Goal: Task Accomplishment & Management: Use online tool/utility

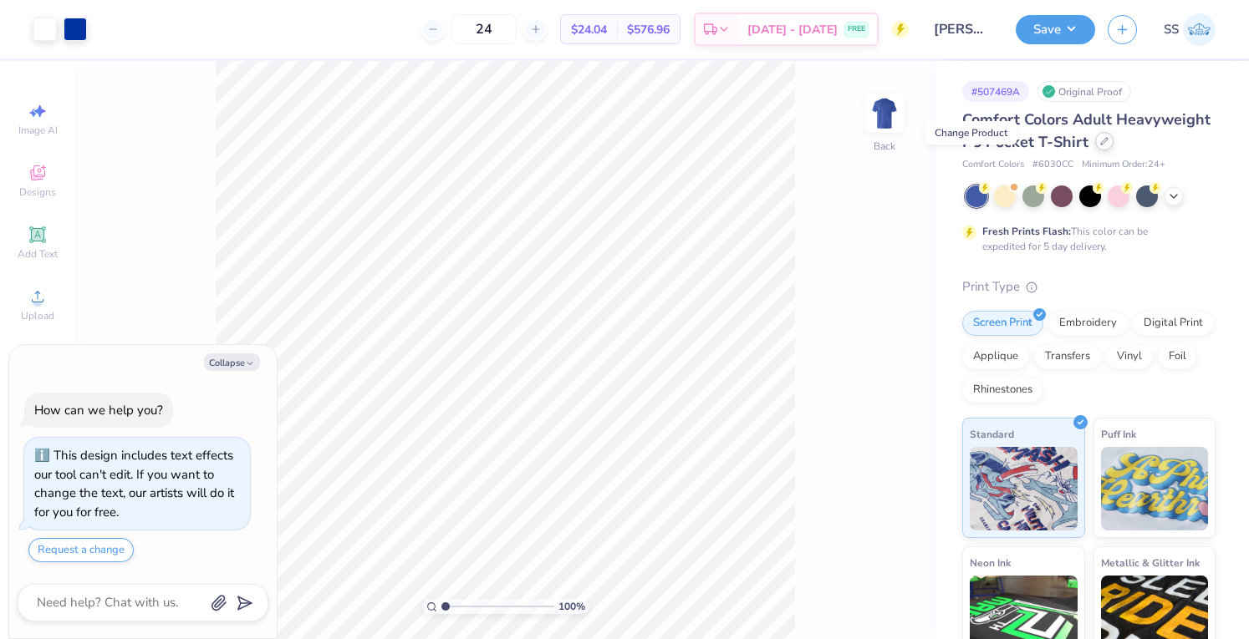
click at [1095, 150] on div at bounding box center [1104, 141] width 18 height 18
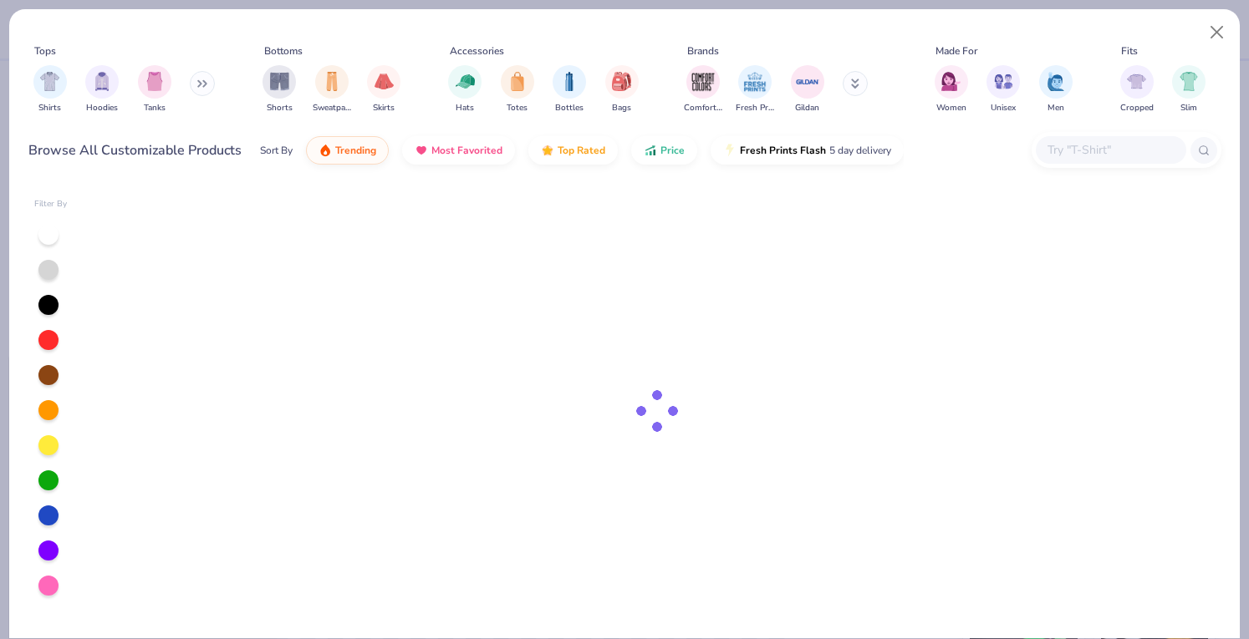
type textarea "x"
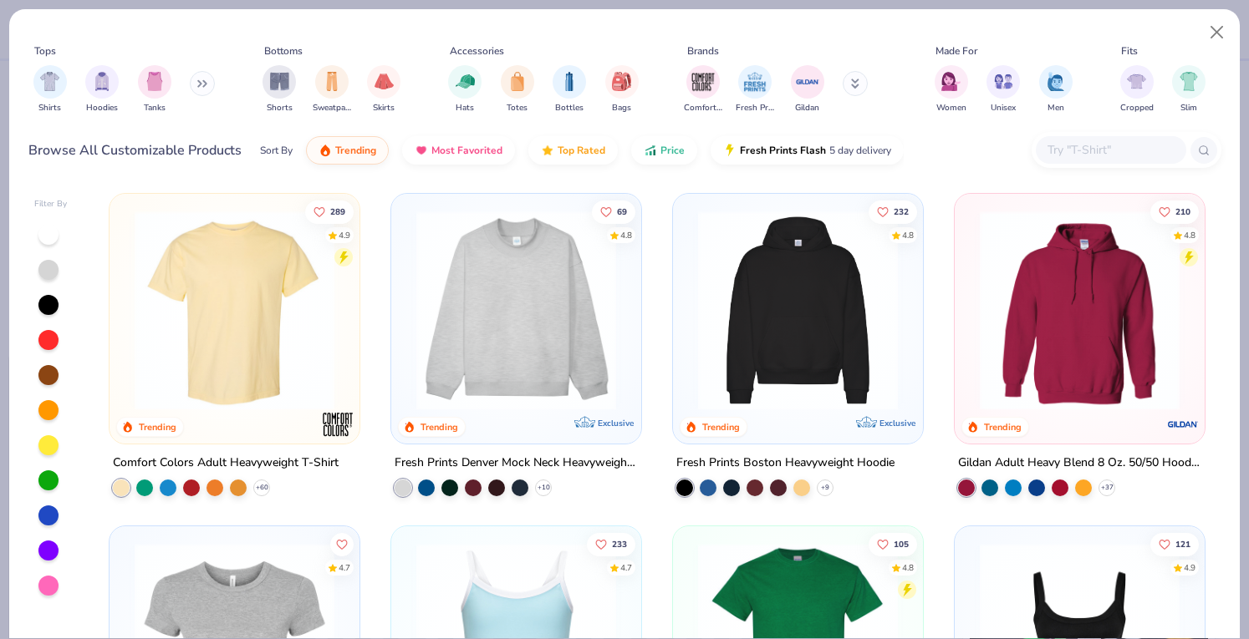
click at [1081, 146] on input "text" at bounding box center [1110, 149] width 129 height 19
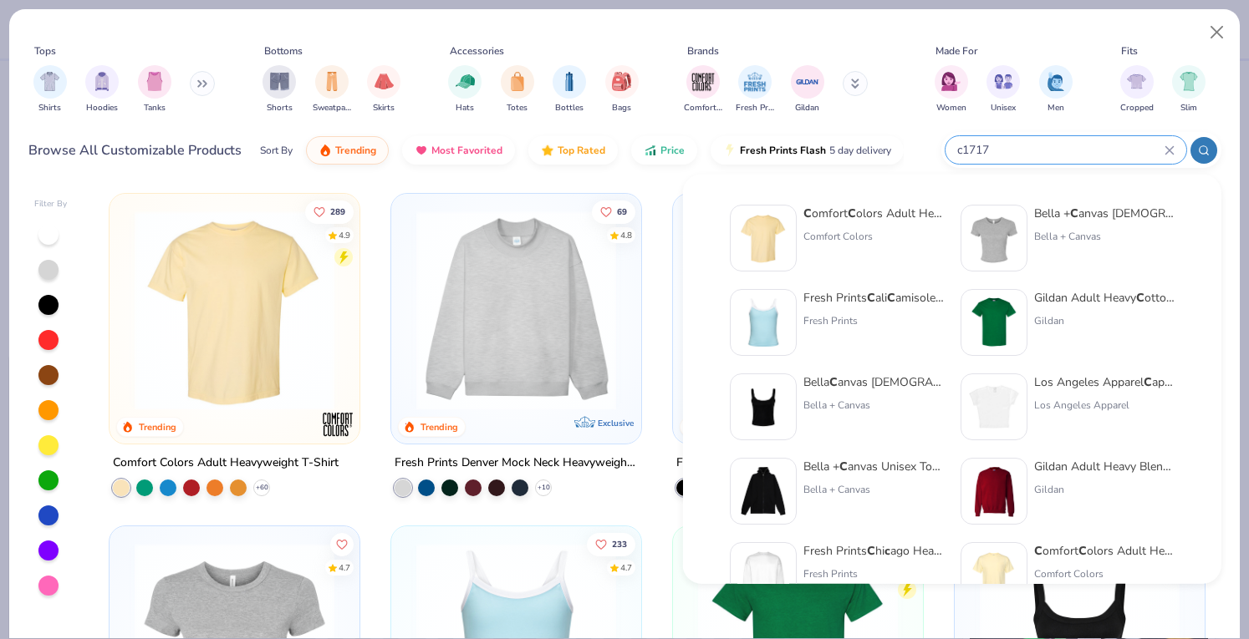
type input "c1717"
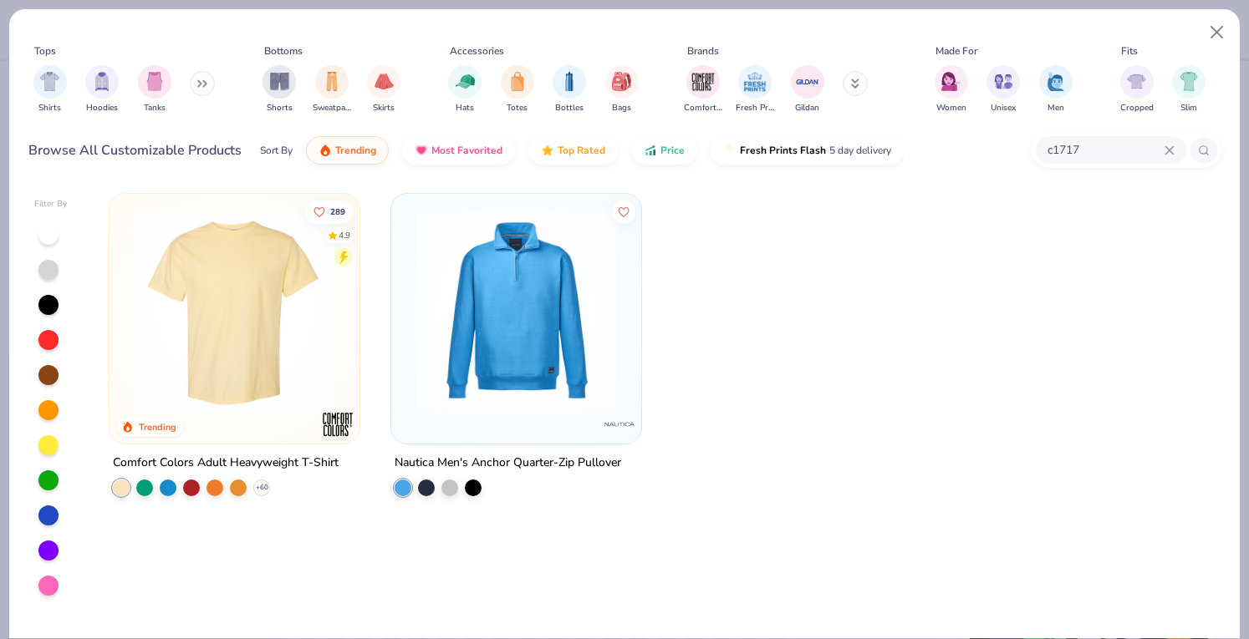
click at [273, 313] on img at bounding box center [234, 311] width 216 height 200
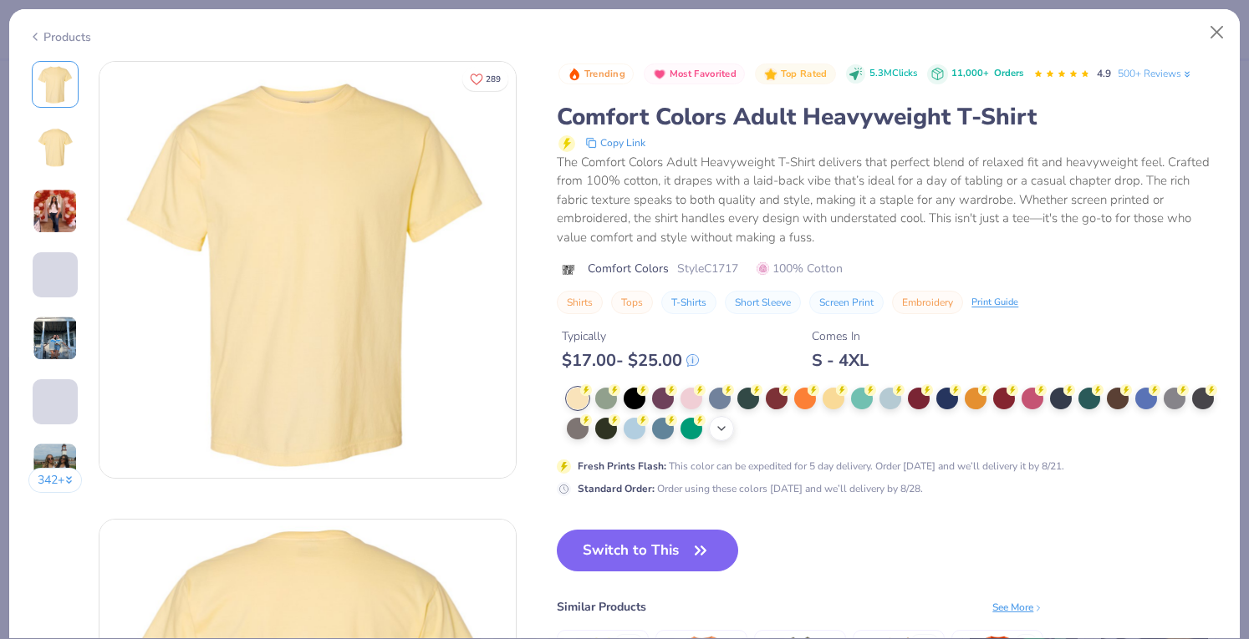
click at [728, 425] on icon at bounding box center [721, 428] width 13 height 13
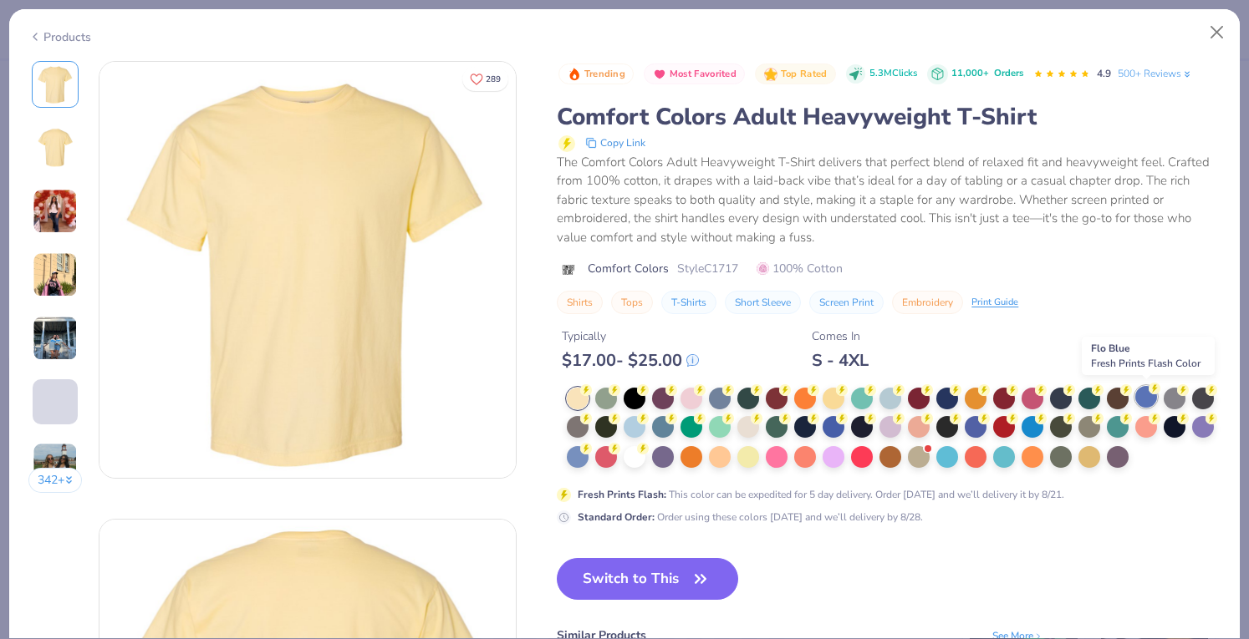
click at [1148, 395] on div at bounding box center [1146, 397] width 22 height 22
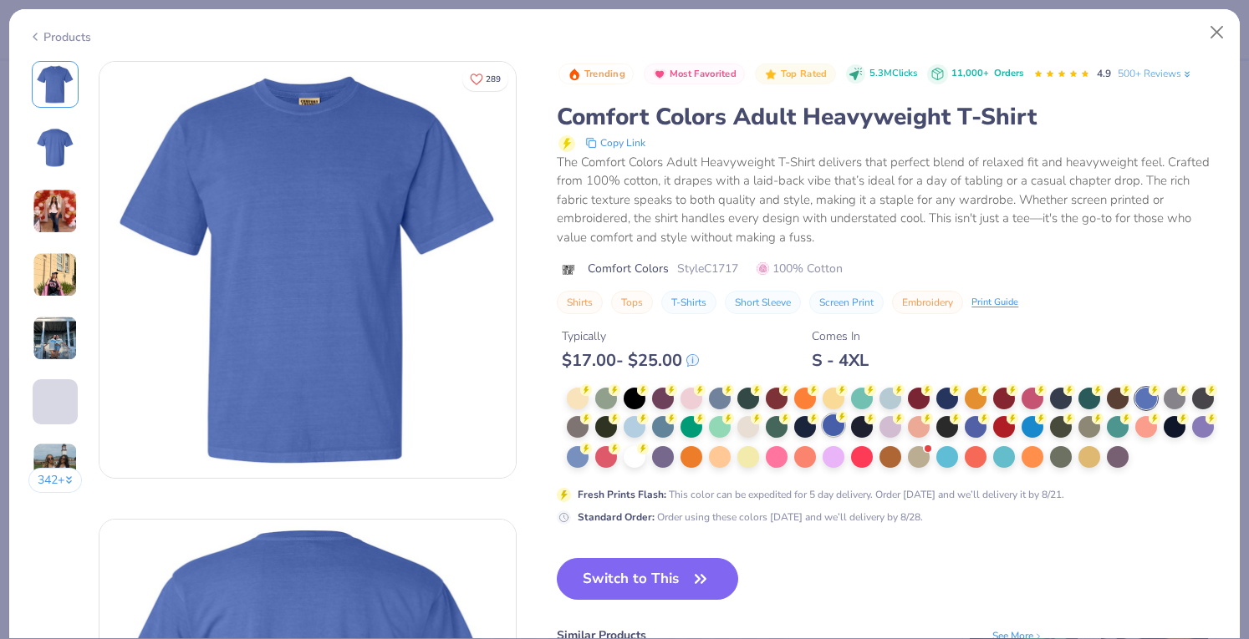
drag, startPoint x: 622, startPoint y: 608, endPoint x: 867, endPoint y: 419, distance: 309.3
click at [867, 419] on div "Trending Most Favorited Top Rated 5.3M Clicks 11,000+ Orders 4.9 500+ Reviews C…" at bounding box center [889, 423] width 664 height 724
click at [592, 396] on circle at bounding box center [586, 391] width 12 height 12
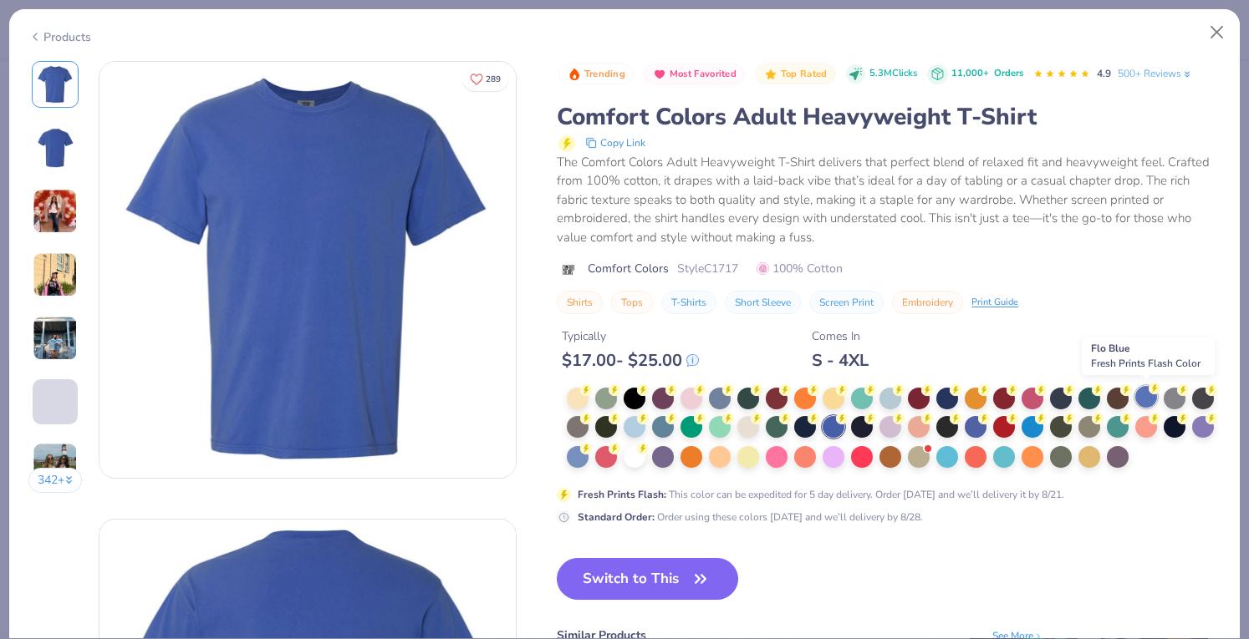
click at [1144, 395] on div at bounding box center [1146, 397] width 22 height 22
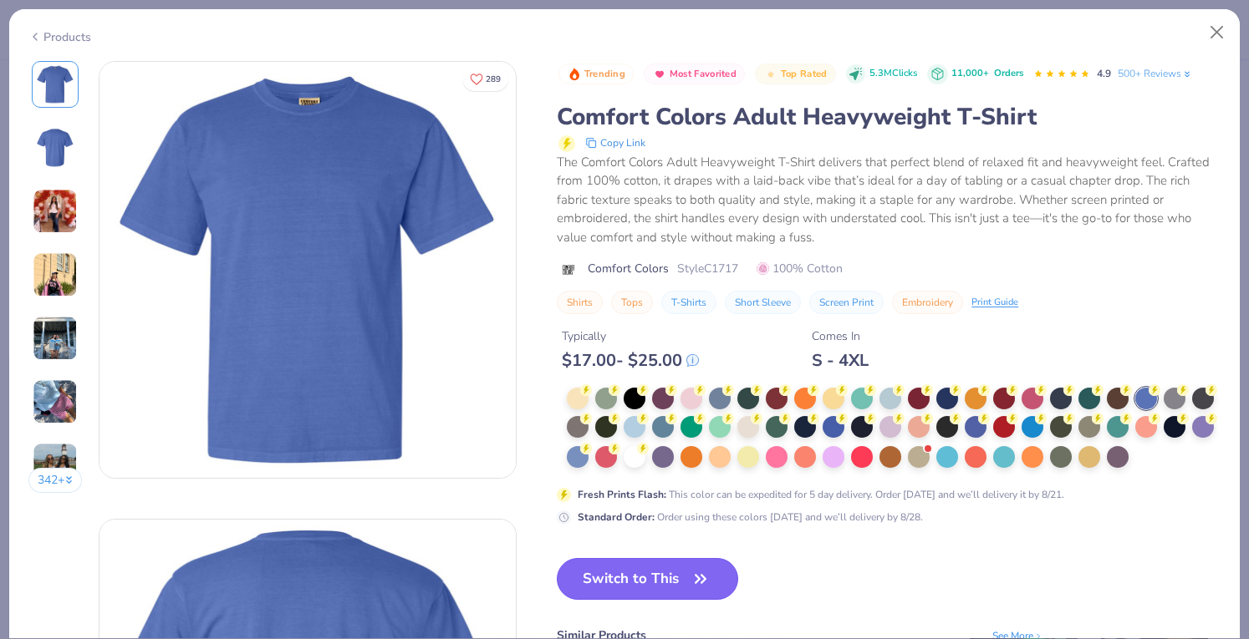
click at [601, 600] on button "Switch to This" at bounding box center [647, 579] width 181 height 42
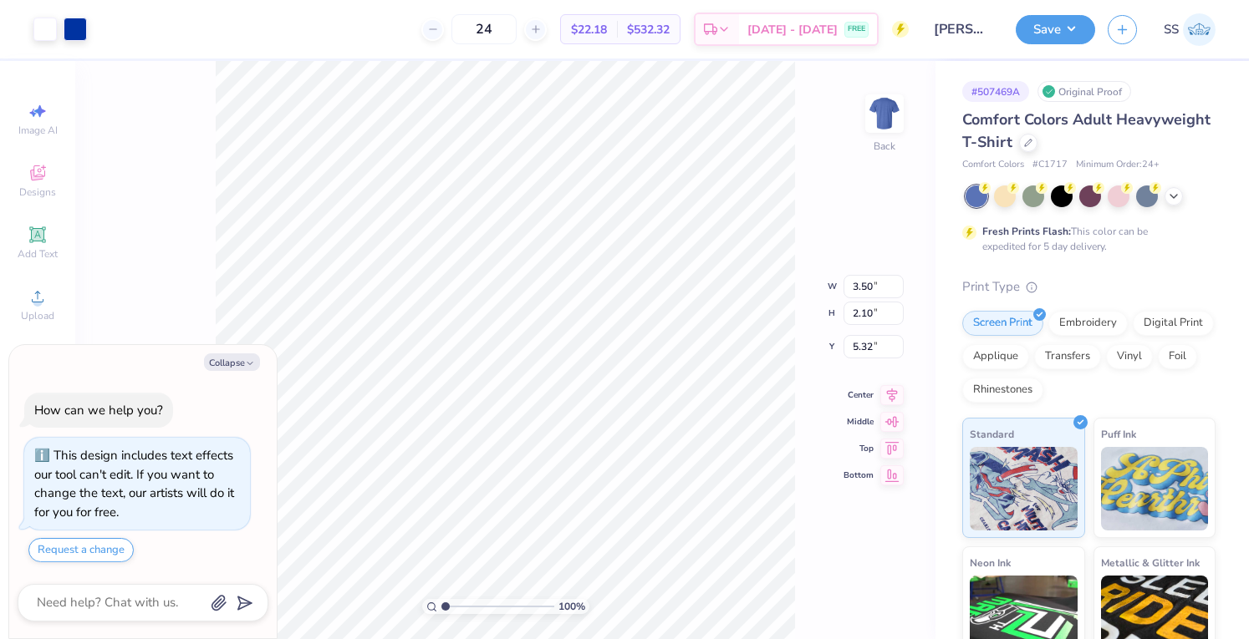
type textarea "x"
type input "7.51"
type input "4.51"
type input "2.91"
type textarea "x"
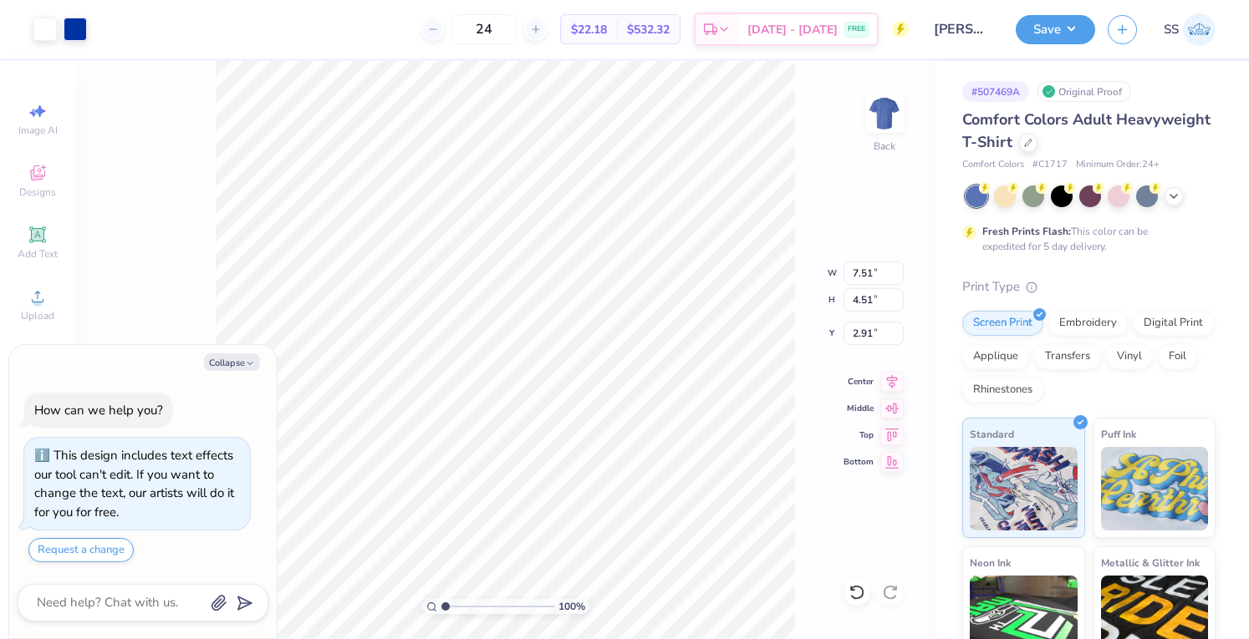
type input "3.00"
type textarea "x"
type input "1.58994107282692"
click at [65, 16] on div at bounding box center [75, 27] width 23 height 23
type textarea "x"
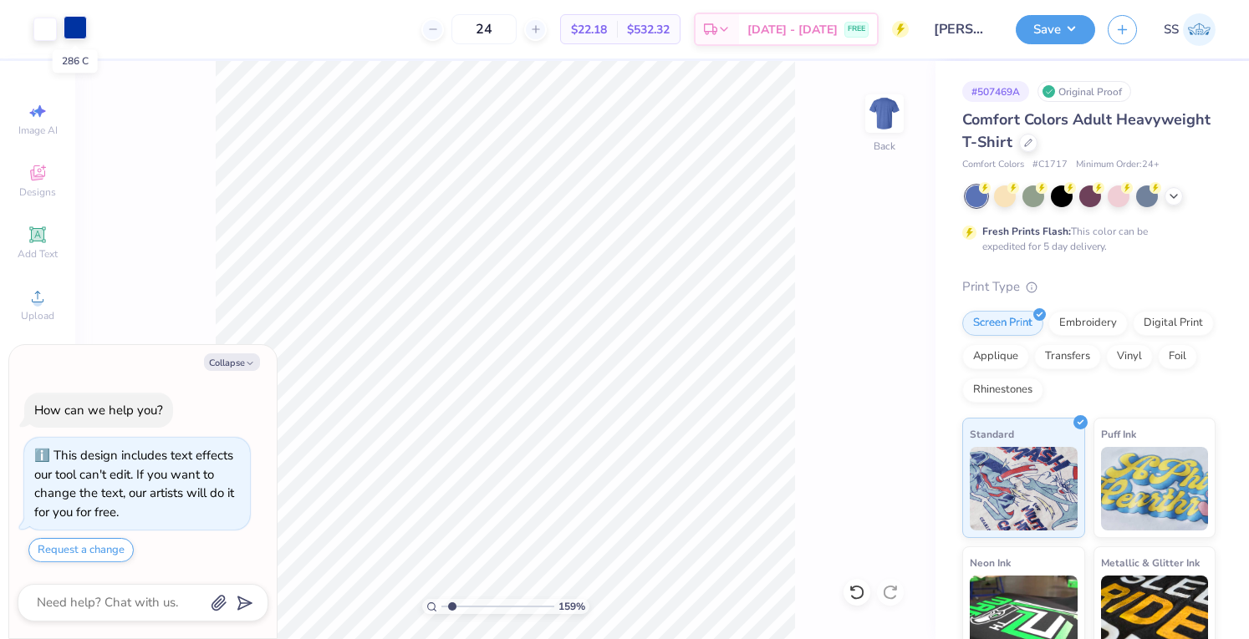
type input "1.58994107282692"
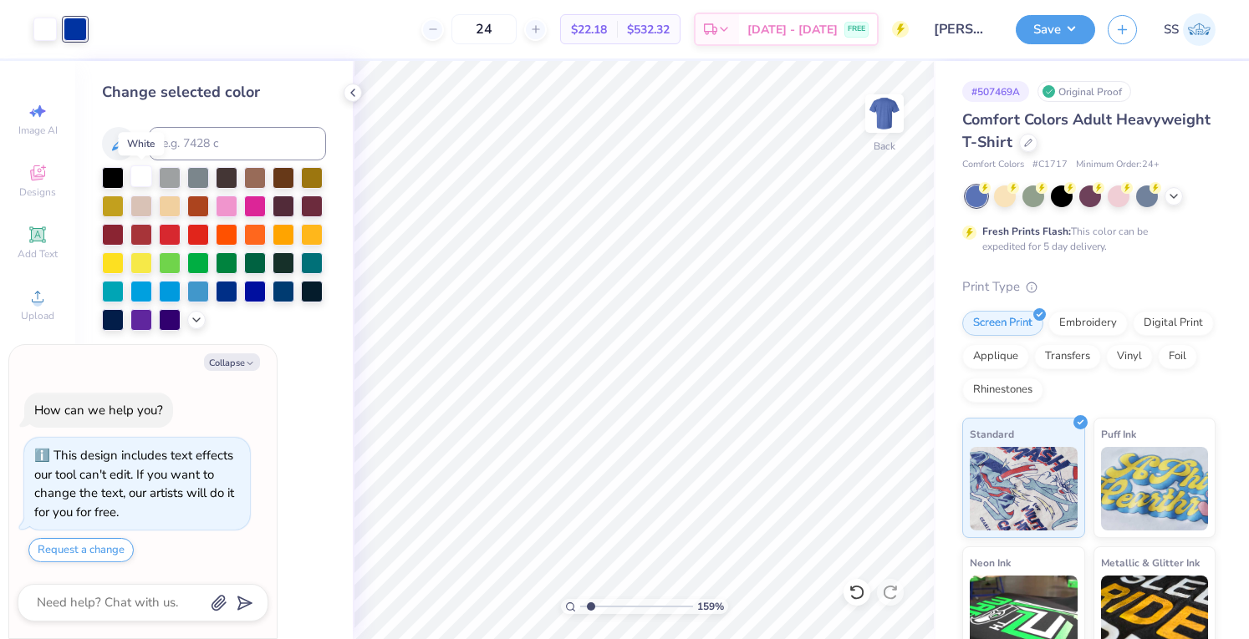
click at [147, 176] on div at bounding box center [141, 177] width 22 height 22
type textarea "x"
type input "1.58994107282692"
type textarea "x"
type input "1.58994107282692"
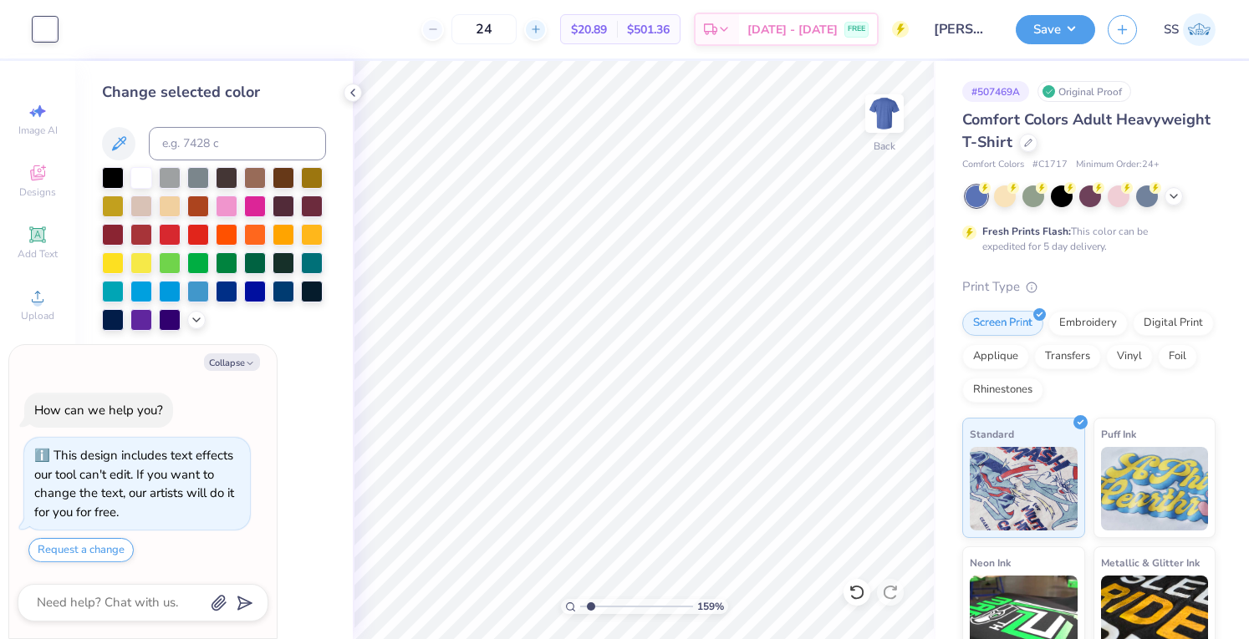
type textarea "x"
type input "1.58994107282692"
click at [69, 17] on div at bounding box center [75, 27] width 23 height 23
type textarea "x"
type input "1.58994107282692"
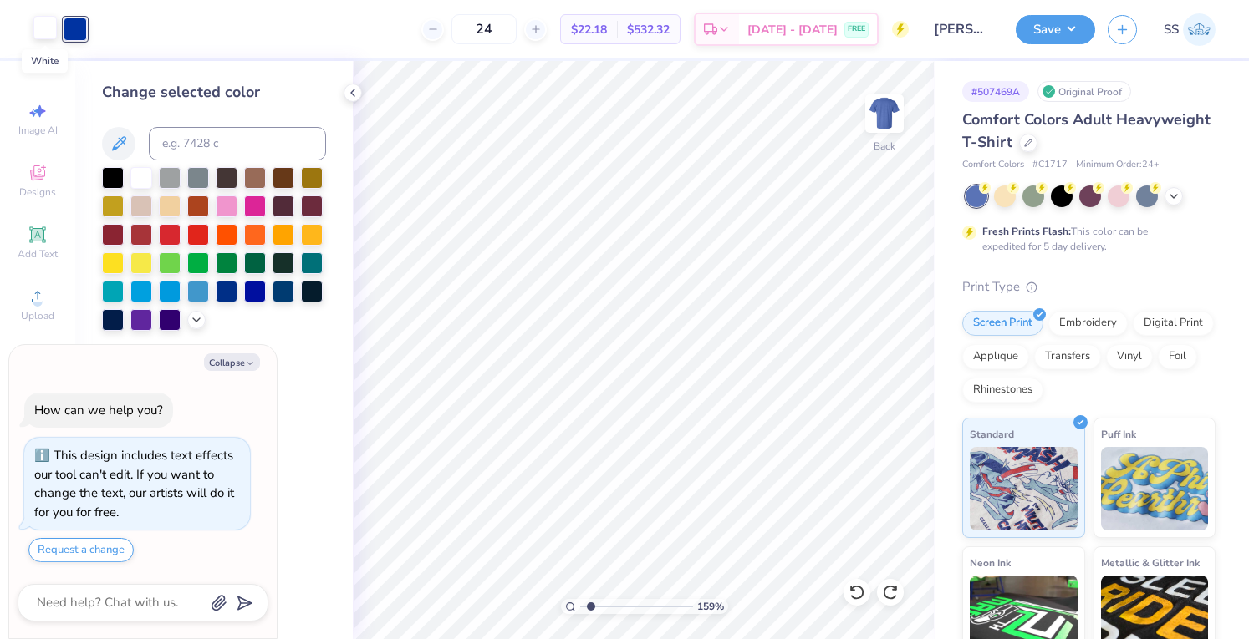
click at [47, 24] on div at bounding box center [44, 27] width 23 height 23
type textarea "x"
type input "1.58994107282692"
click at [198, 141] on input at bounding box center [237, 143] width 177 height 33
type input "286"
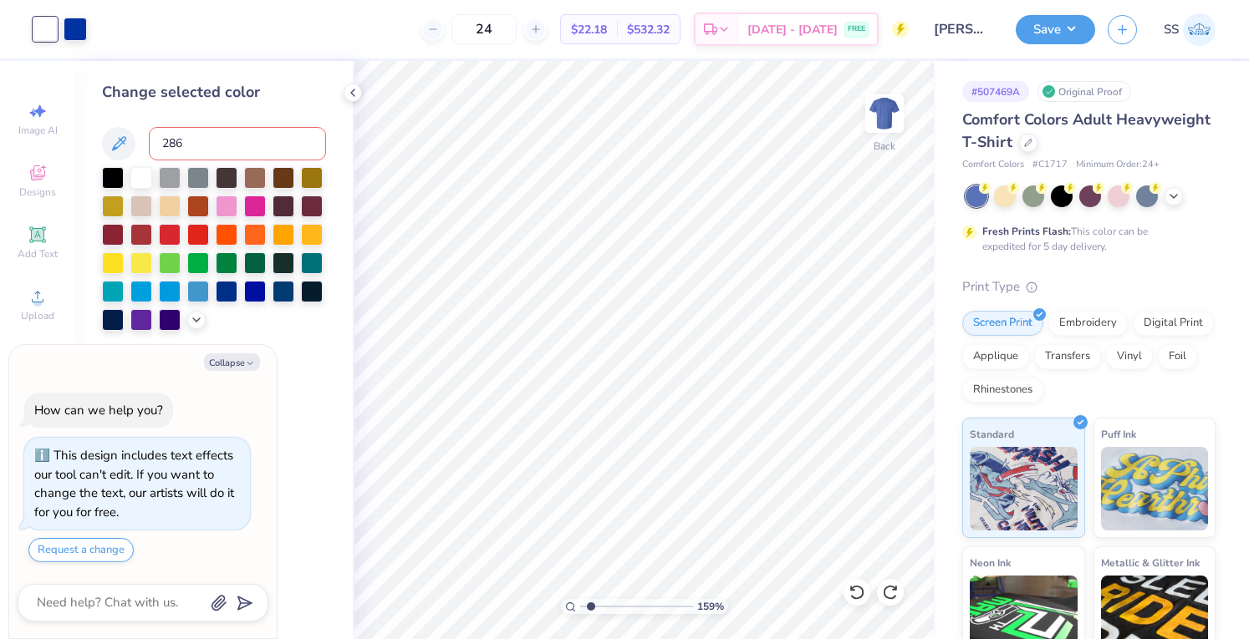
type textarea "x"
type input "1.58994107282692"
type textarea "x"
type input "1.35582138782981"
type textarea "x"
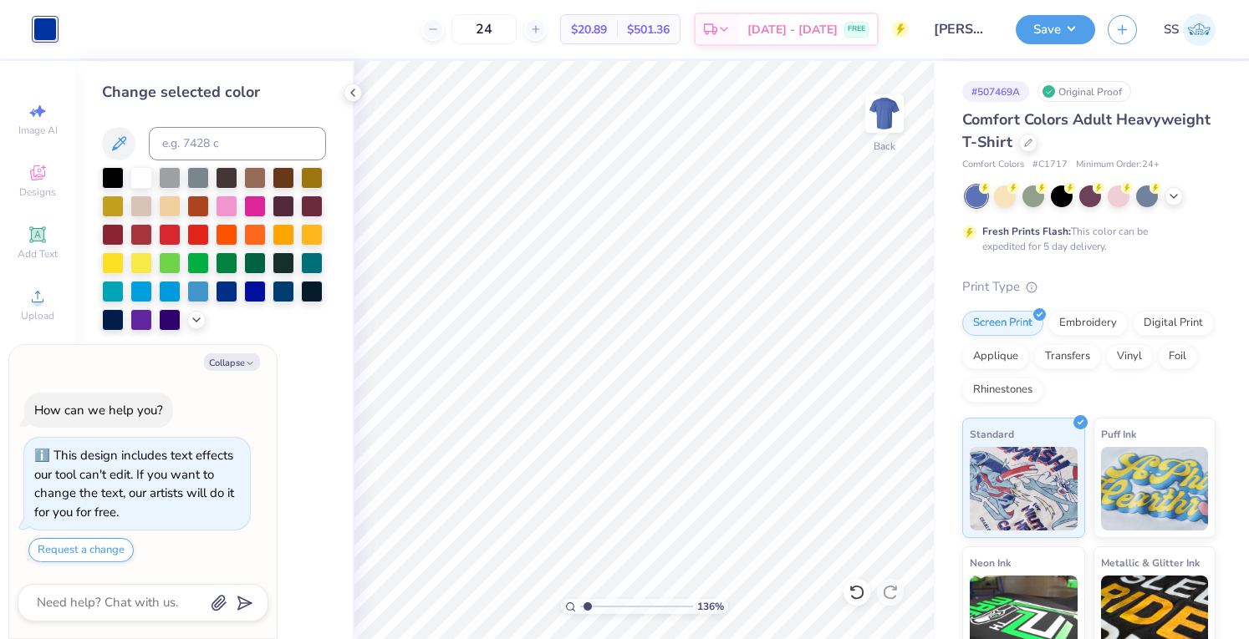
type input "1.35582138782981"
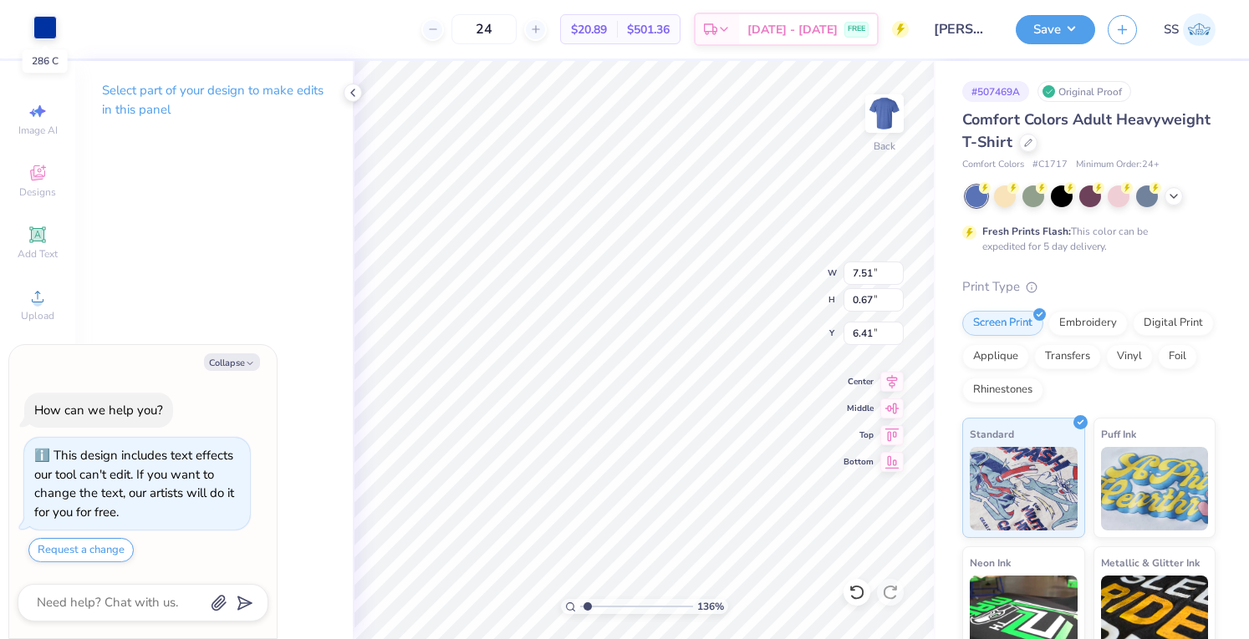
click at [50, 34] on div at bounding box center [44, 27] width 23 height 23
type textarea "x"
type input "1.35582138782981"
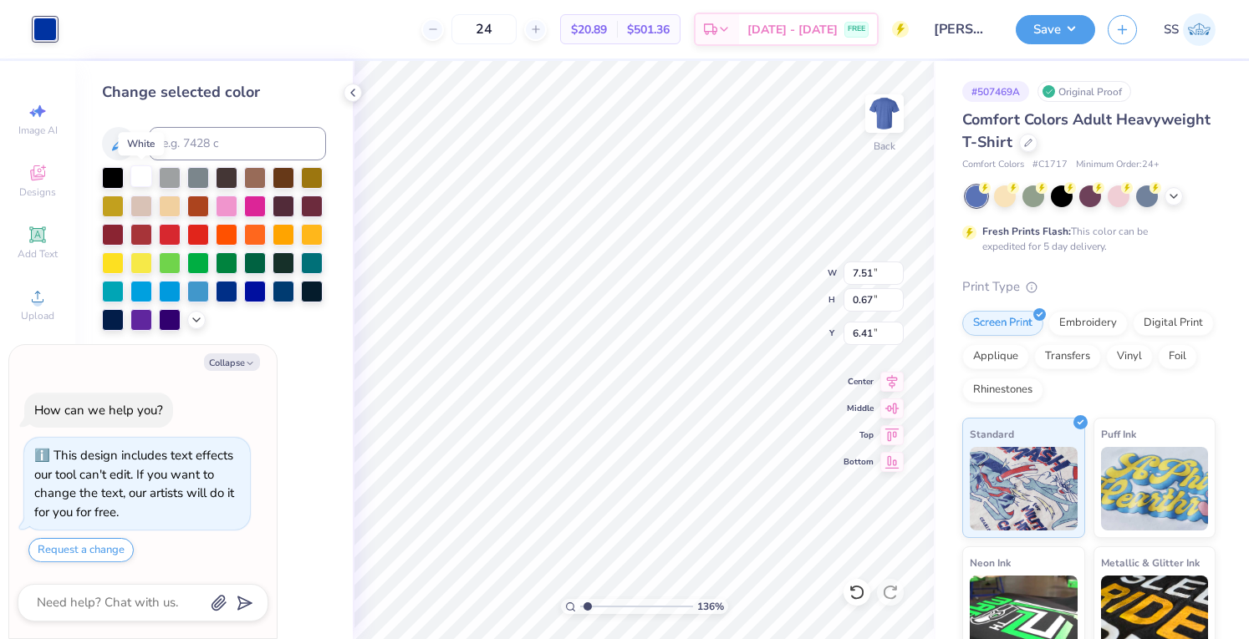
click at [143, 176] on div at bounding box center [141, 177] width 22 height 22
type textarea "x"
type input "1.35582138782981"
type textarea "x"
type input "1.35582138782981"
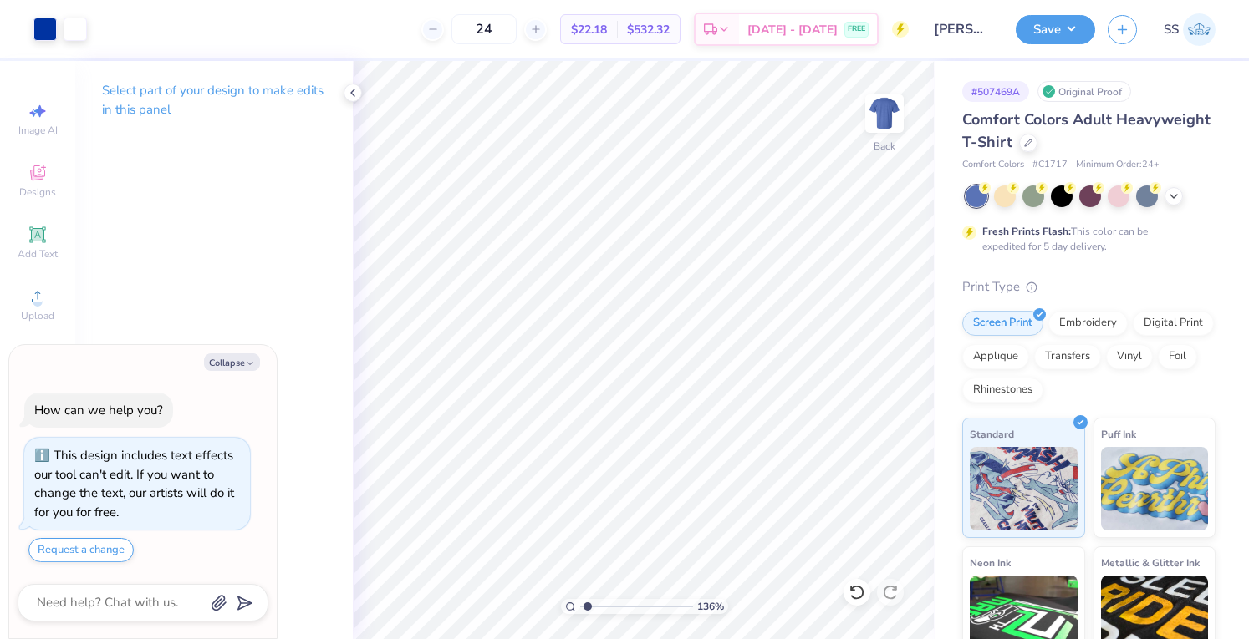
type textarea "x"
type input "1.35582138782981"
click at [36, 28] on div at bounding box center [44, 27] width 23 height 23
type textarea "x"
type input "1.35582138782981"
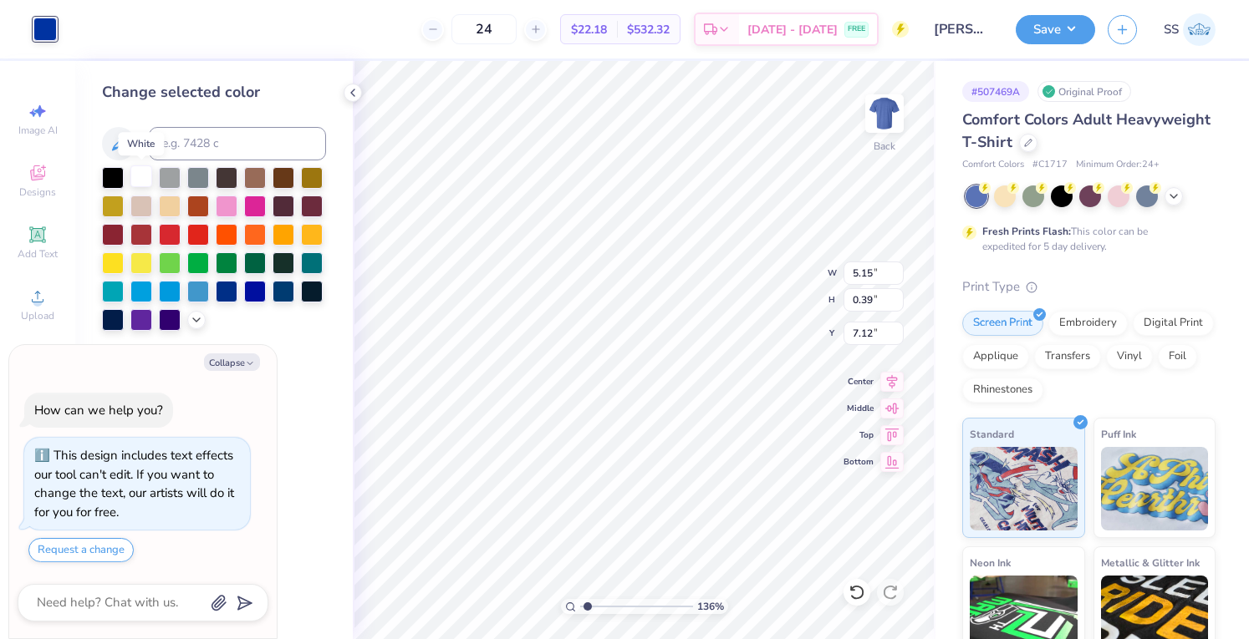
click at [143, 175] on div at bounding box center [141, 177] width 22 height 22
type textarea "x"
type input "1.35582138782981"
type textarea "x"
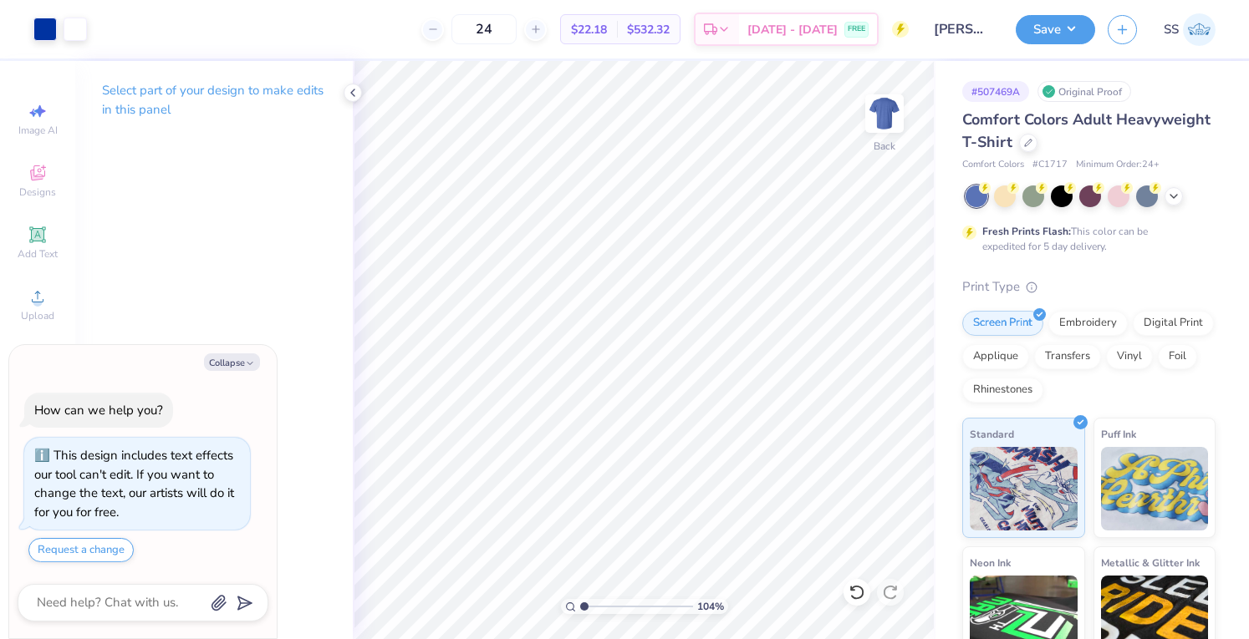
type input "1"
click at [1179, 198] on icon at bounding box center [1173, 194] width 13 height 13
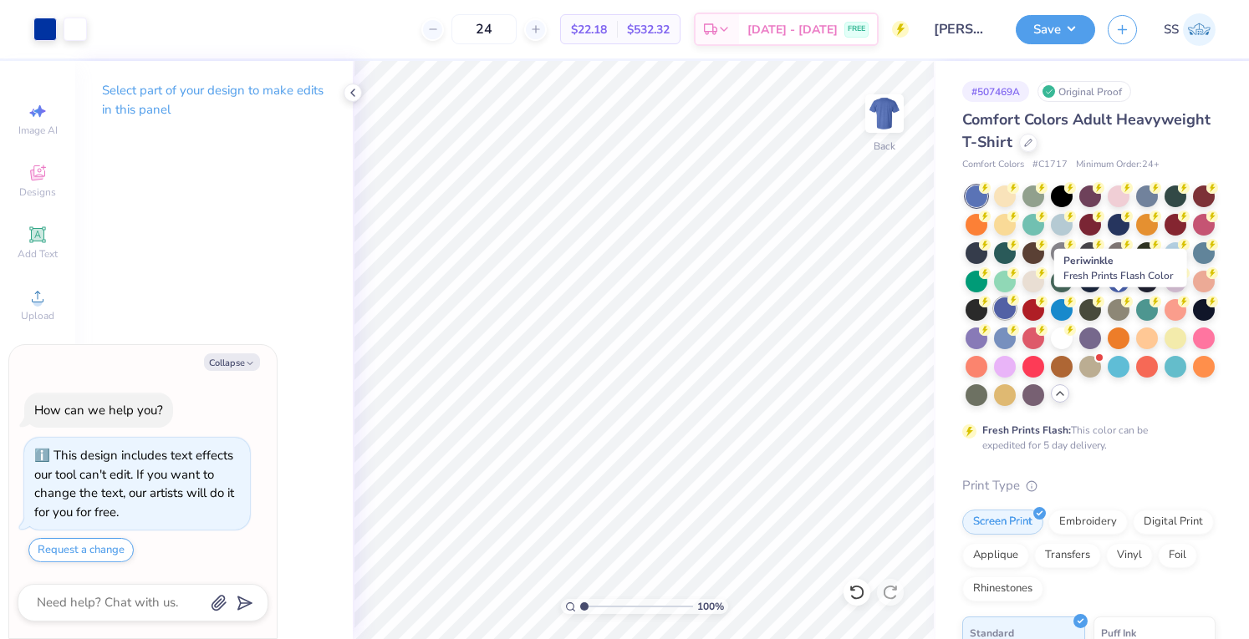
click at [1016, 308] on div at bounding box center [1005, 309] width 22 height 22
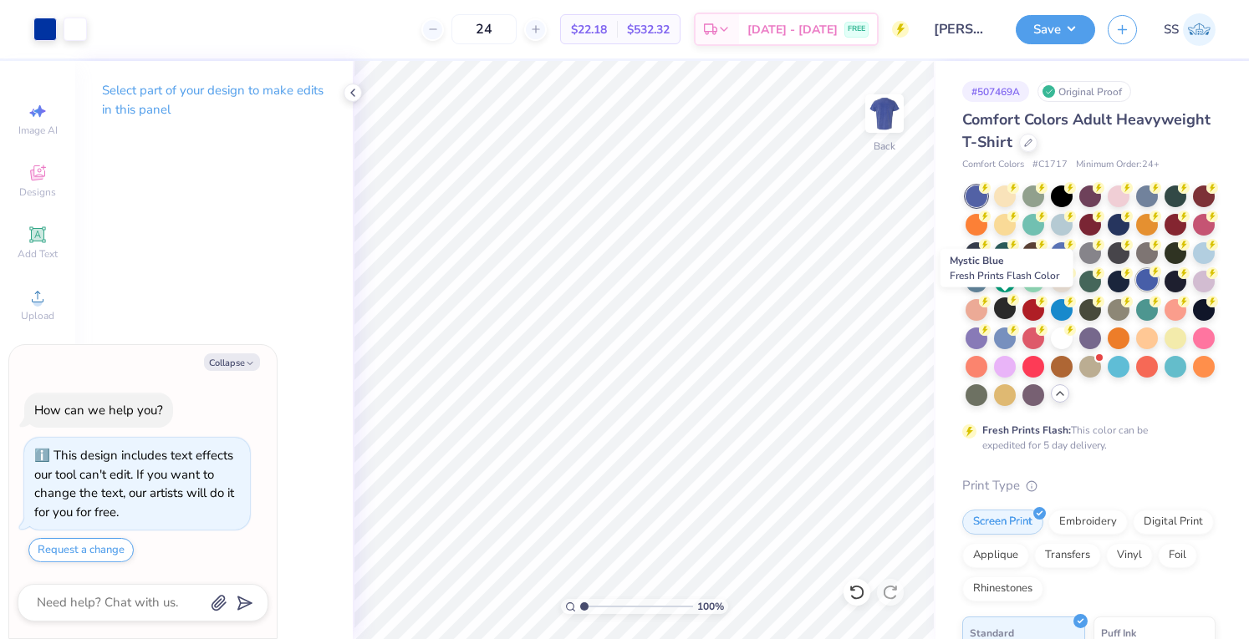
click at [1136, 291] on div at bounding box center [1147, 280] width 22 height 22
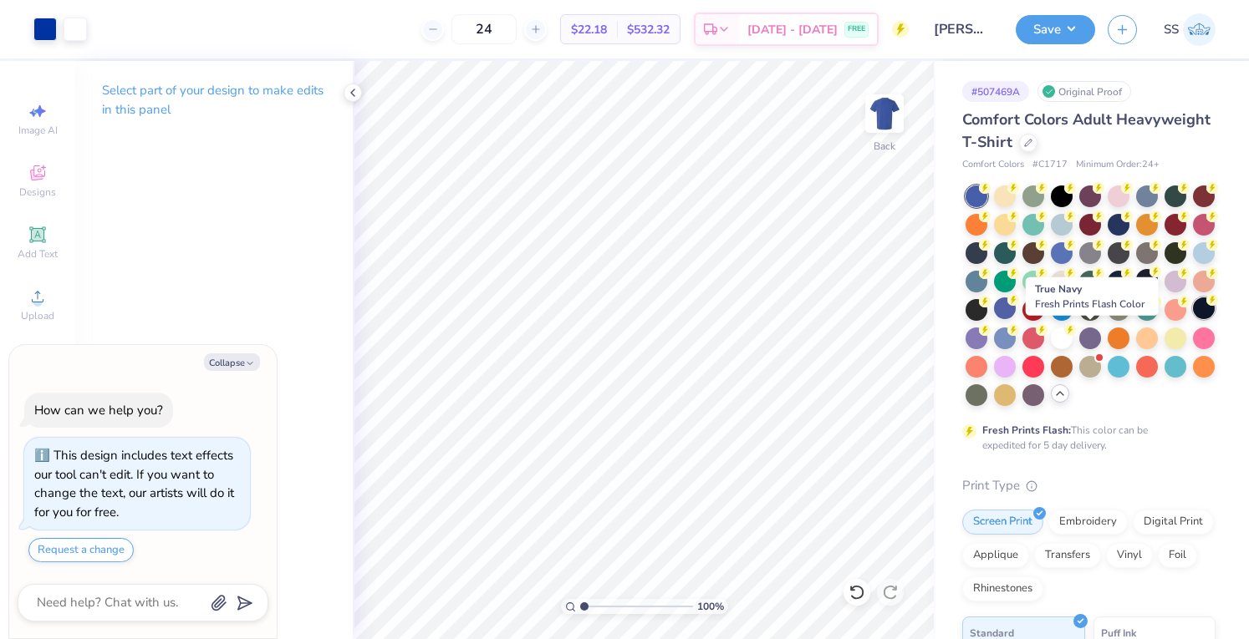
click at [1193, 319] on div at bounding box center [1204, 309] width 22 height 22
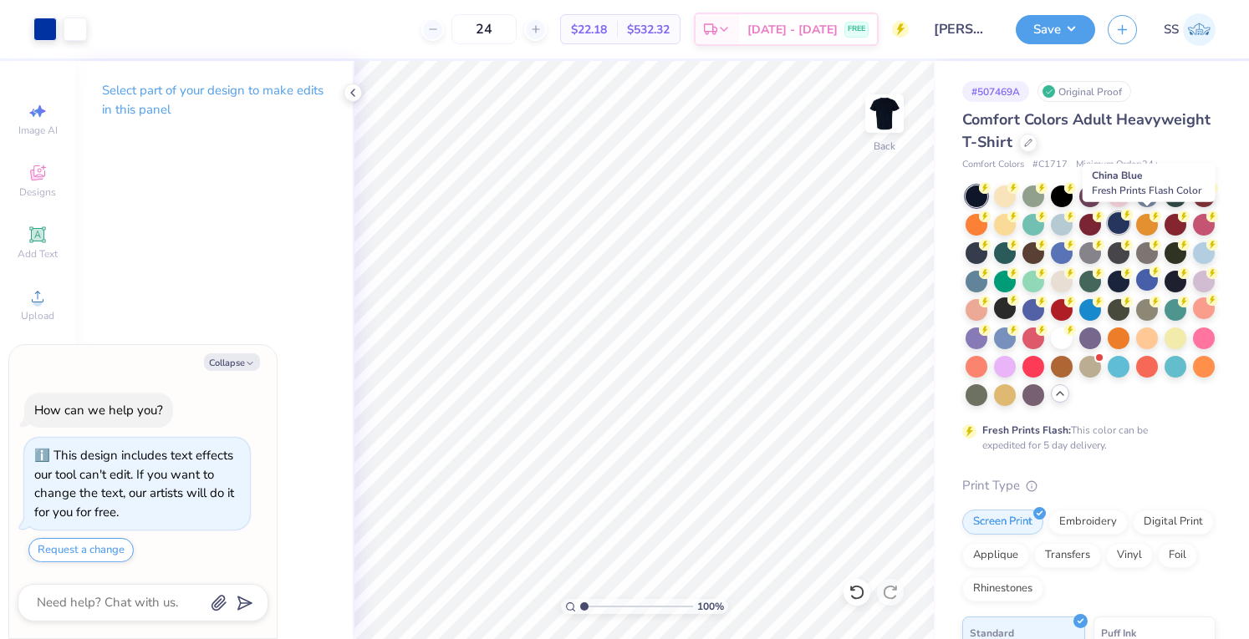
click at [1129, 219] on div at bounding box center [1119, 223] width 22 height 22
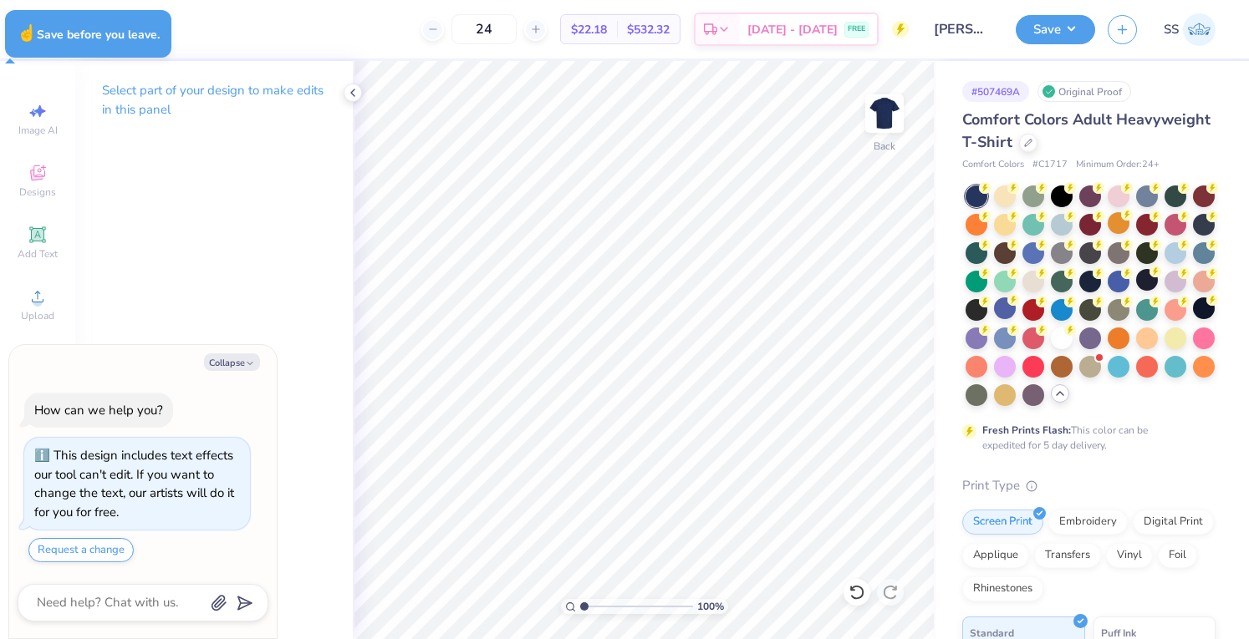
type textarea "x"
